Goal: Find specific page/section: Find specific page/section

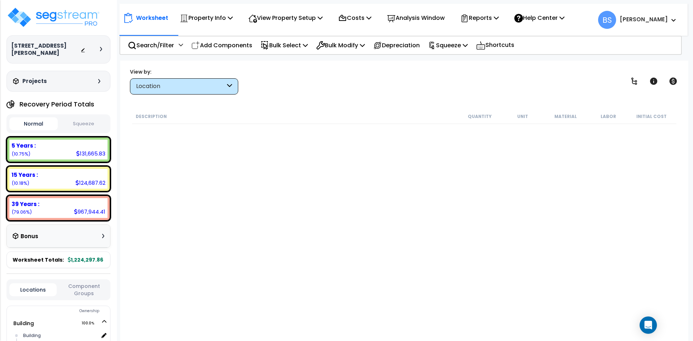
scroll to position [397, 0]
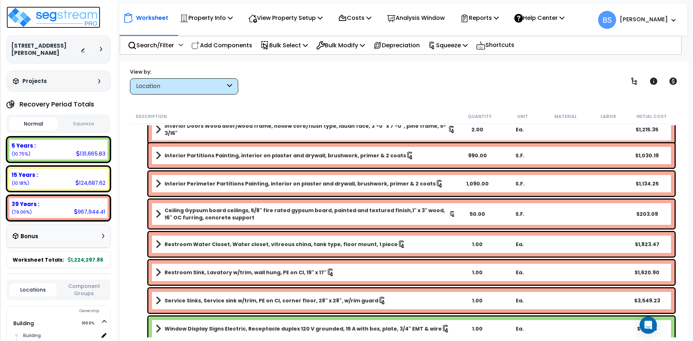
click at [52, 17] on img at bounding box center [54, 18] width 94 height 22
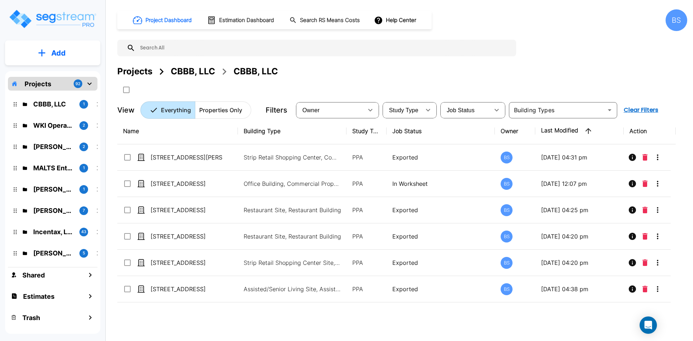
click at [126, 70] on div "Projects" at bounding box center [134, 71] width 35 height 13
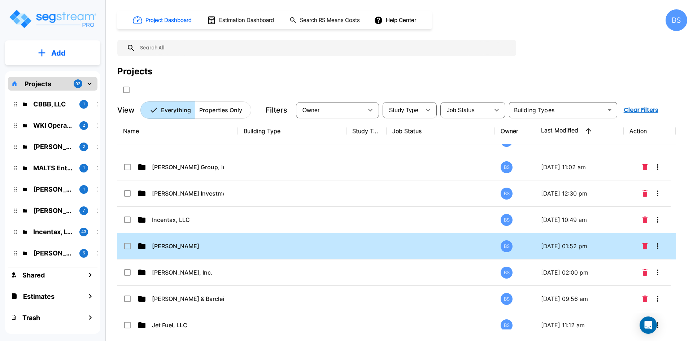
scroll to position [108, 0]
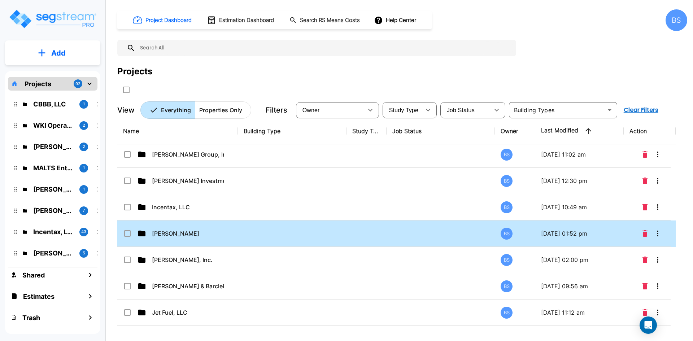
click at [200, 239] on td "Ast, Isaiah" at bounding box center [177, 234] width 121 height 26
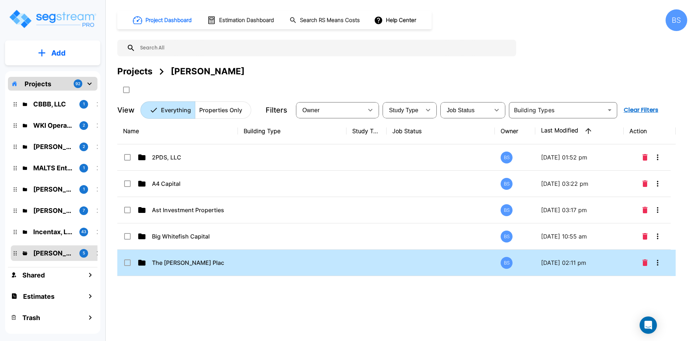
scroll to position [0, 0]
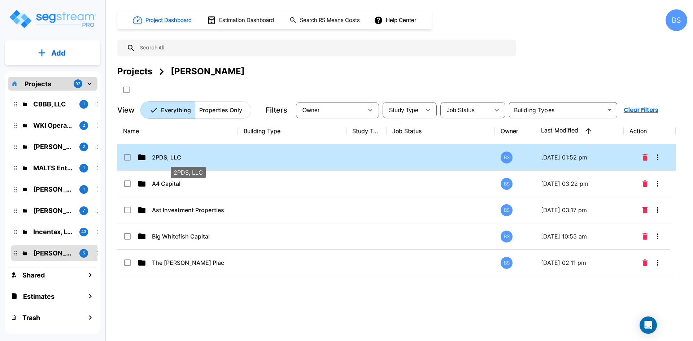
click at [200, 160] on p "2PDS, LLC" at bounding box center [188, 157] width 72 height 9
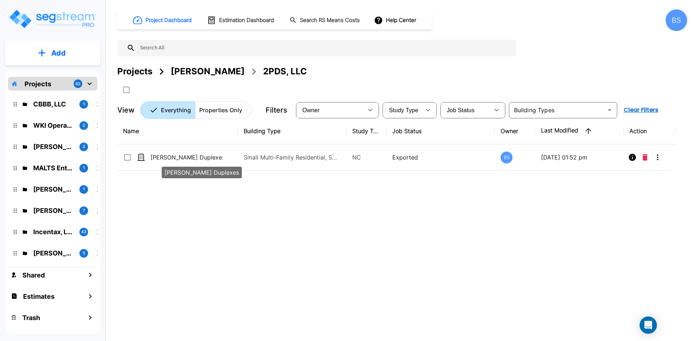
click at [178, 162] on div "Dugan Duplexes" at bounding box center [202, 170] width 82 height 17
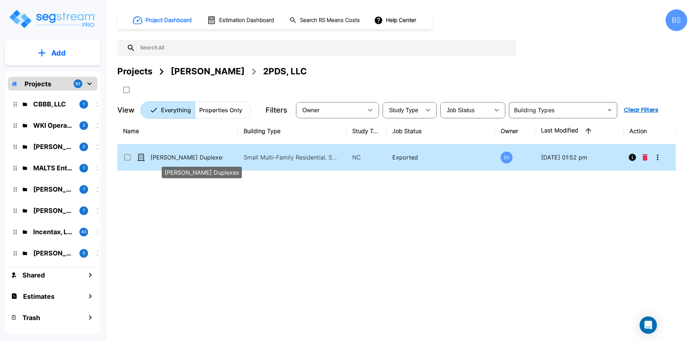
checkbox input "true"
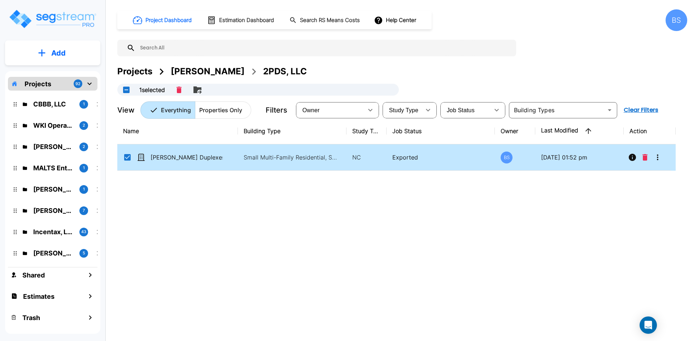
click at [189, 74] on div "Ast, Isaiah" at bounding box center [208, 71] width 74 height 13
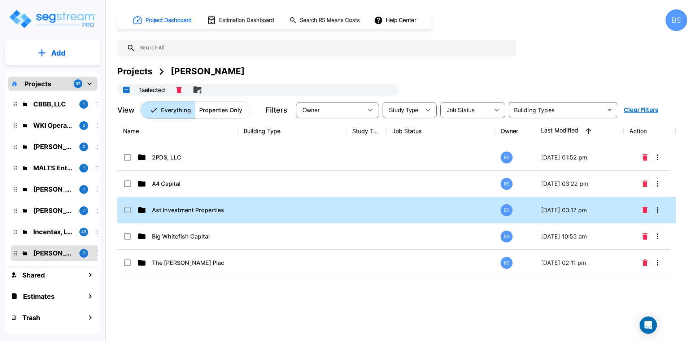
click at [188, 204] on td "Ast Investment Properties, LLC" at bounding box center [177, 210] width 121 height 26
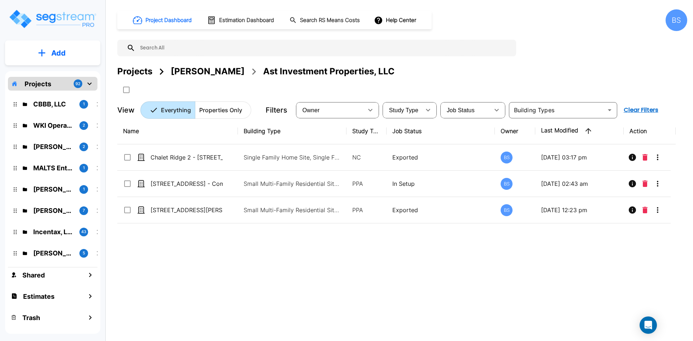
click at [131, 69] on div "Projects" at bounding box center [134, 71] width 35 height 13
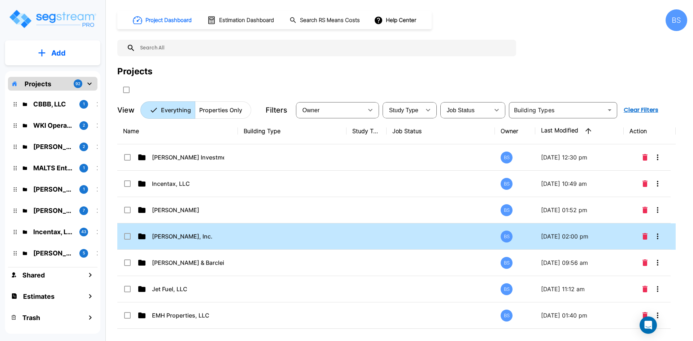
scroll to position [144, 0]
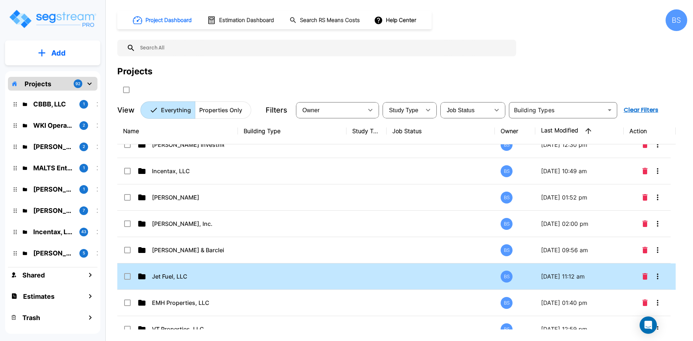
click at [192, 283] on td "Jet Fuel, LLC" at bounding box center [177, 277] width 121 height 26
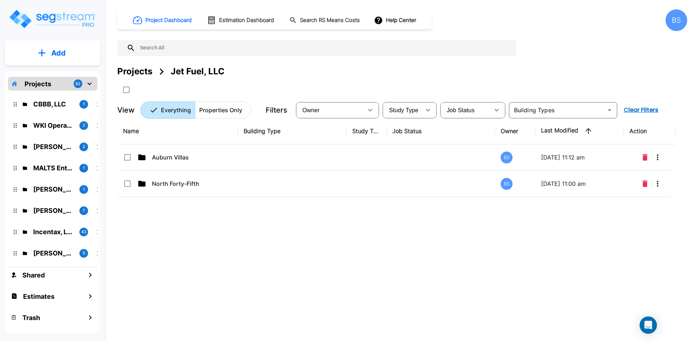
scroll to position [0, 0]
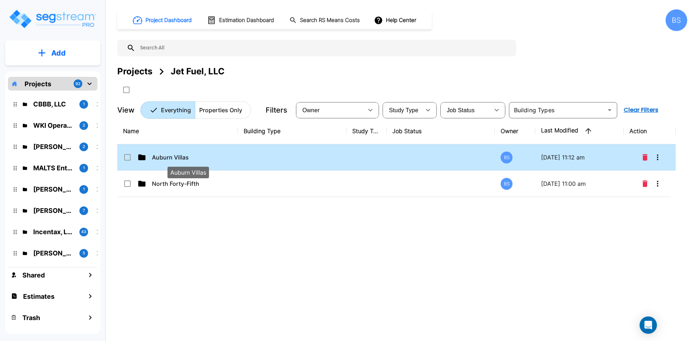
click at [165, 156] on p "Auburn Villas" at bounding box center [188, 157] width 72 height 9
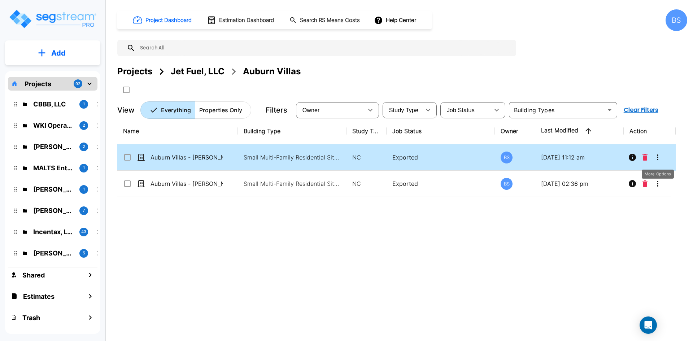
click at [656, 158] on icon "More-Options" at bounding box center [658, 157] width 9 height 9
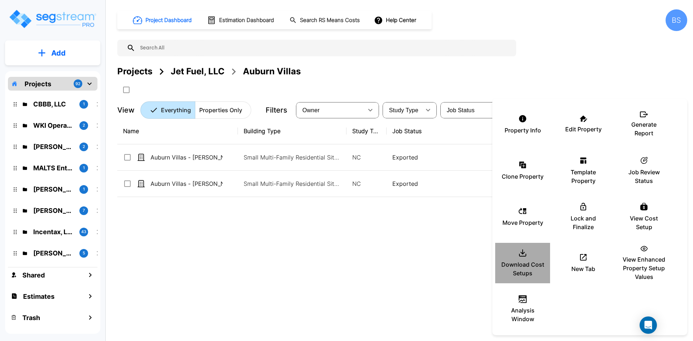
click at [527, 252] on icon at bounding box center [523, 253] width 9 height 9
